Goal: Information Seeking & Learning: Learn about a topic

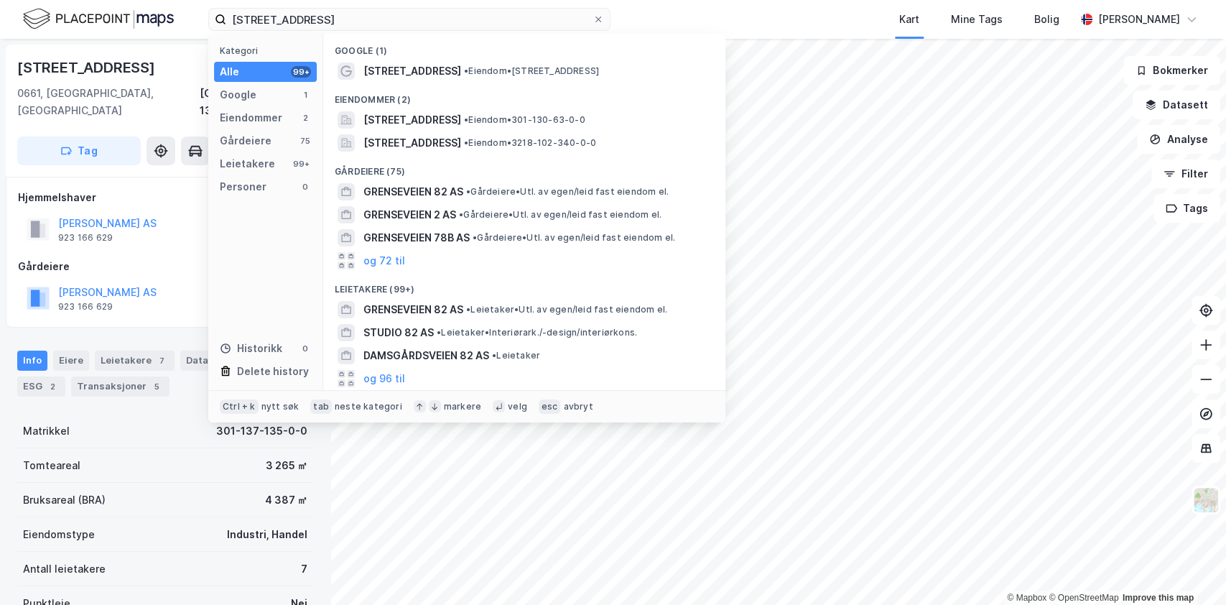
click at [440, 78] on div "[STREET_ADDRESS] • Eiendom • [STREET_ADDRESS]" at bounding box center [537, 70] width 348 height 17
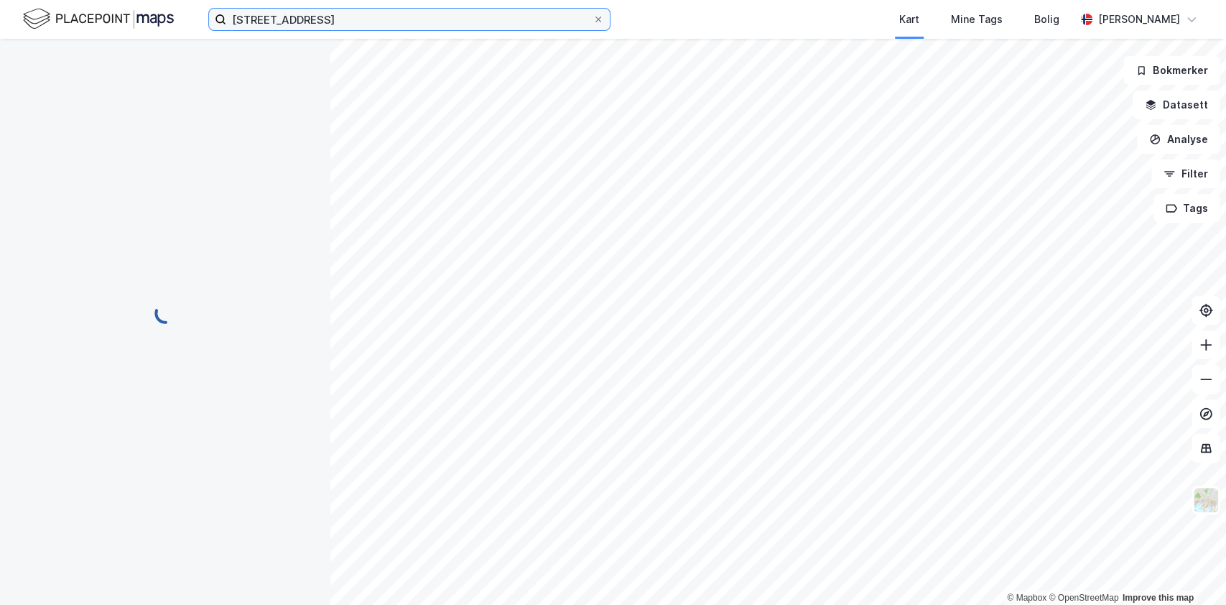
click at [323, 23] on input "[STREET_ADDRESS]" at bounding box center [409, 20] width 366 height 22
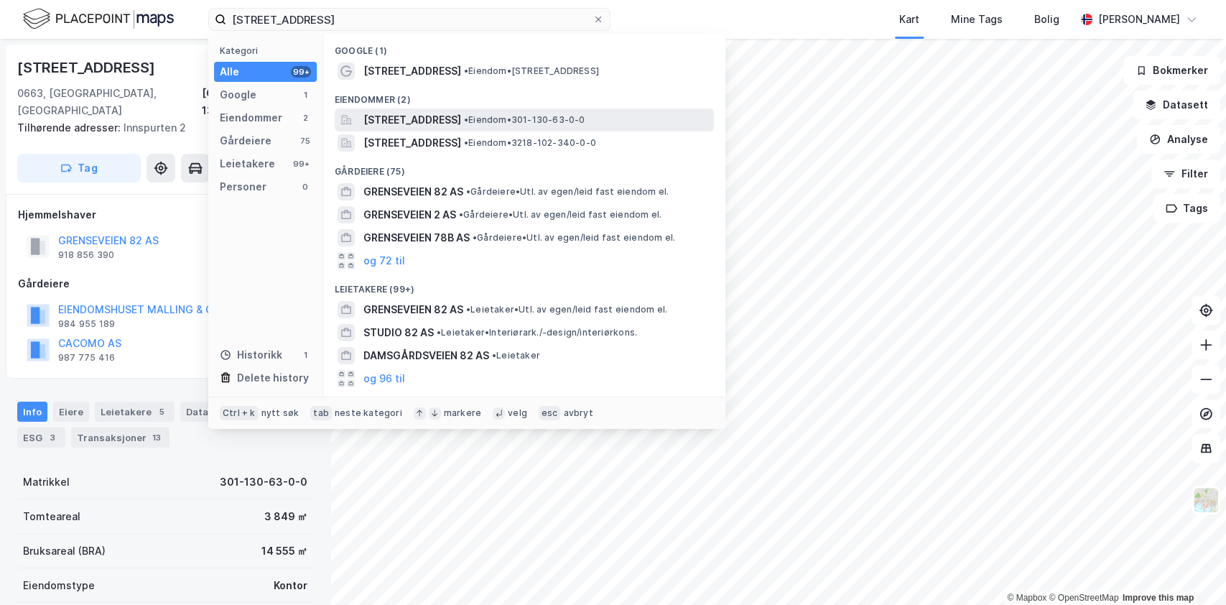
click at [393, 120] on span "[STREET_ADDRESS]" at bounding box center [412, 119] width 98 height 17
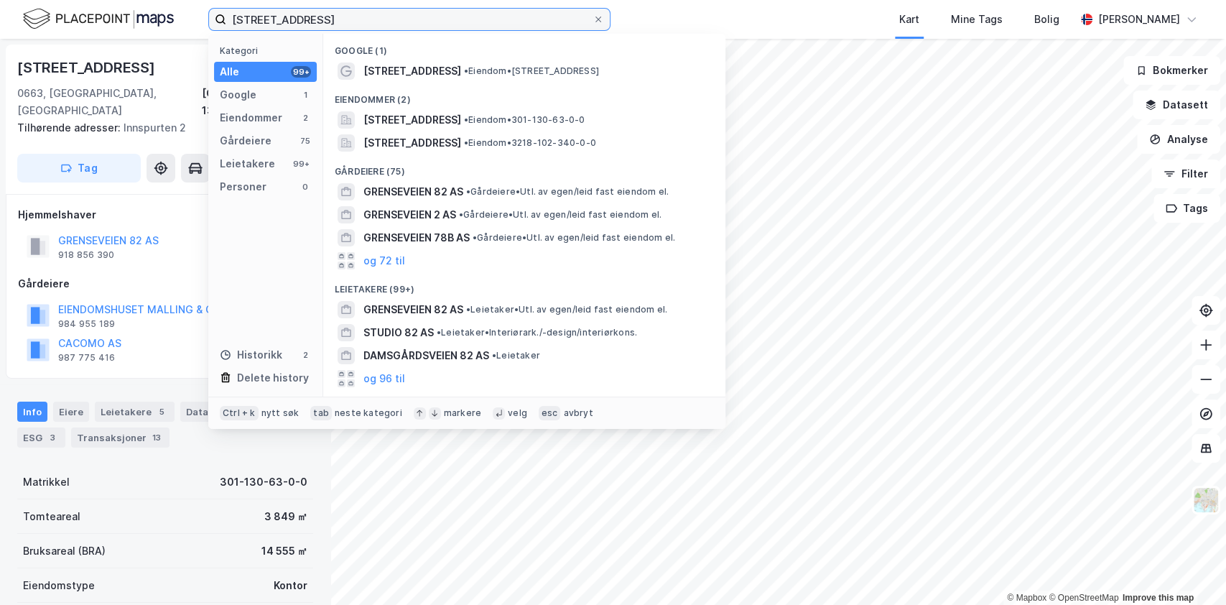
click at [351, 10] on input "[STREET_ADDRESS]" at bounding box center [409, 20] width 366 height 22
paste input "Karvesvingen 3"
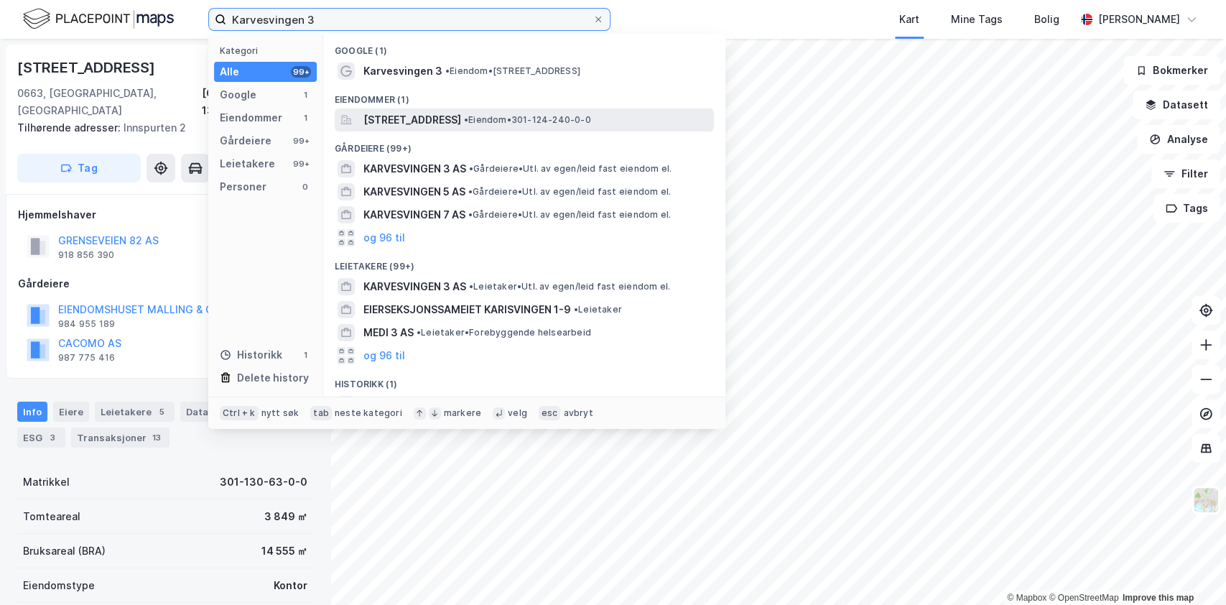
type input "Karvesvingen 3"
click at [428, 126] on span "[STREET_ADDRESS]" at bounding box center [412, 119] width 98 height 17
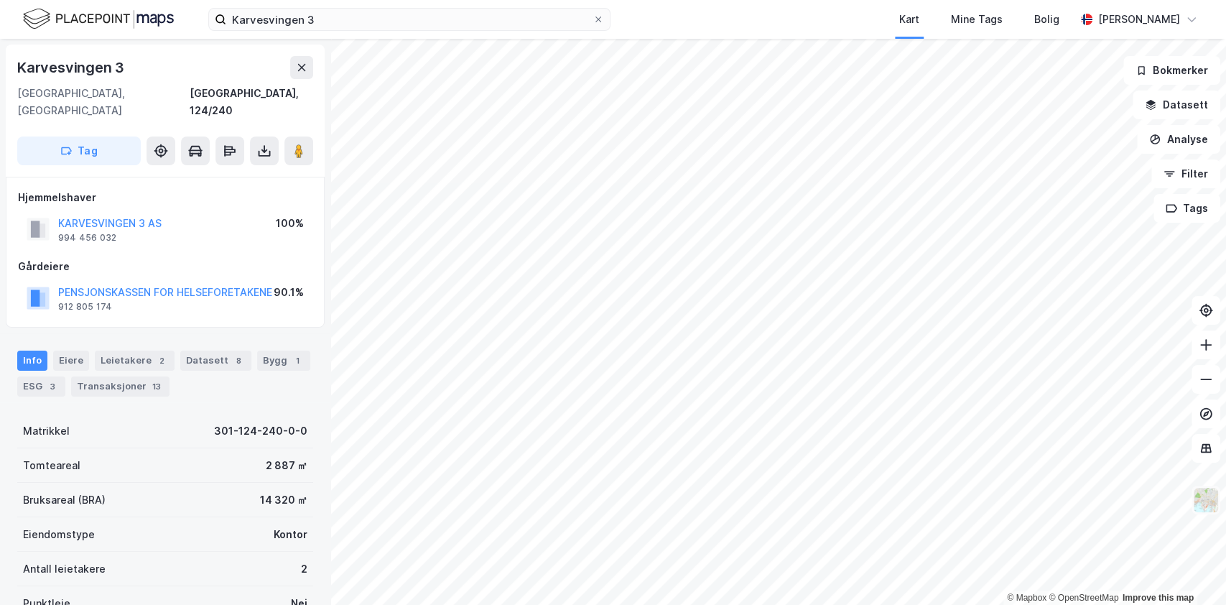
click at [1205, 497] on img at bounding box center [1205, 499] width 27 height 27
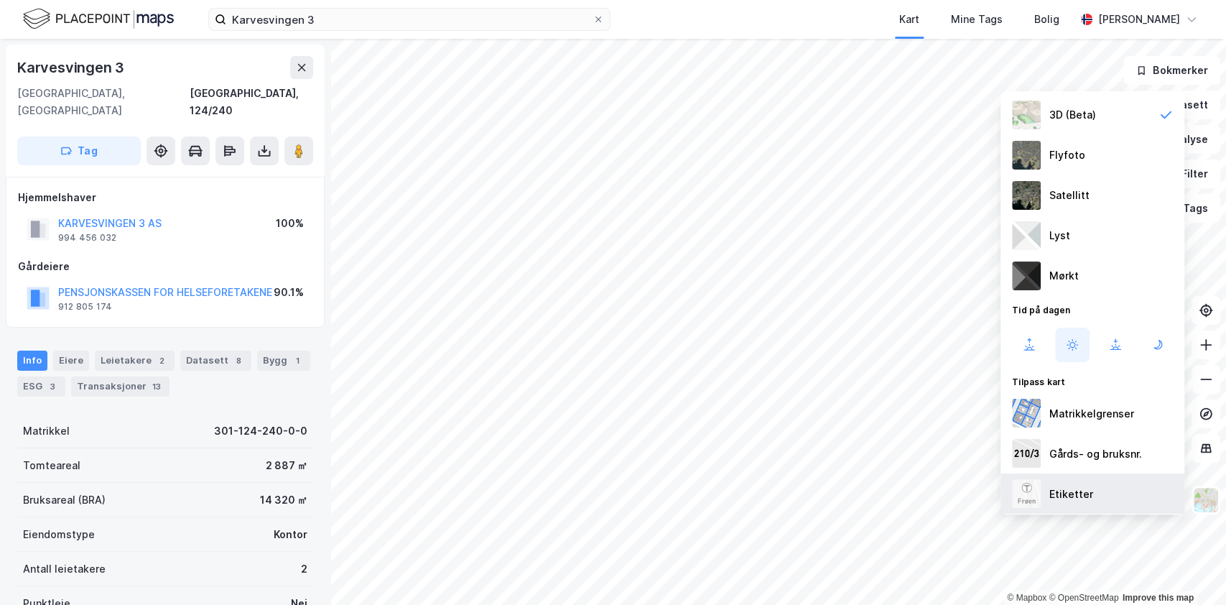
scroll to position [108, 0]
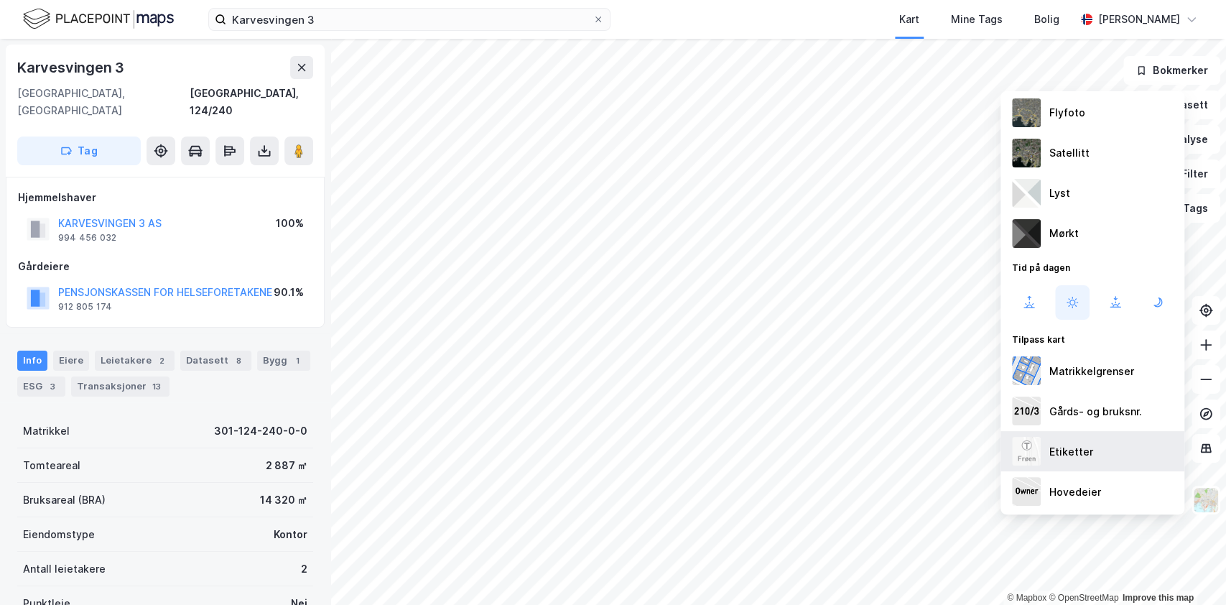
click at [1090, 455] on div "Etiketter" at bounding box center [1093, 451] width 184 height 40
